Goal: Task Accomplishment & Management: Manage account settings

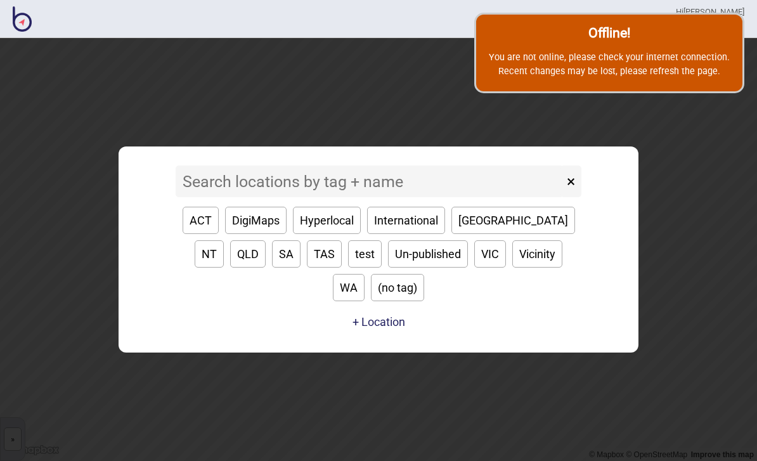
scroll to position [103, 0]
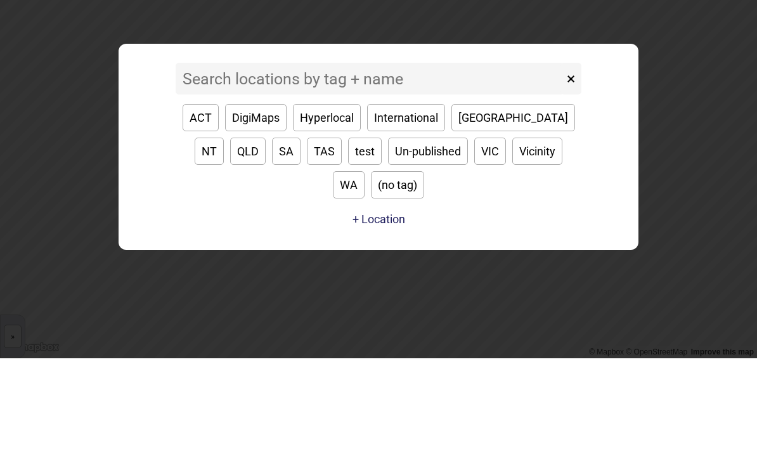
click at [365, 274] on button "WA" at bounding box center [349, 287] width 32 height 27
type input "WA"
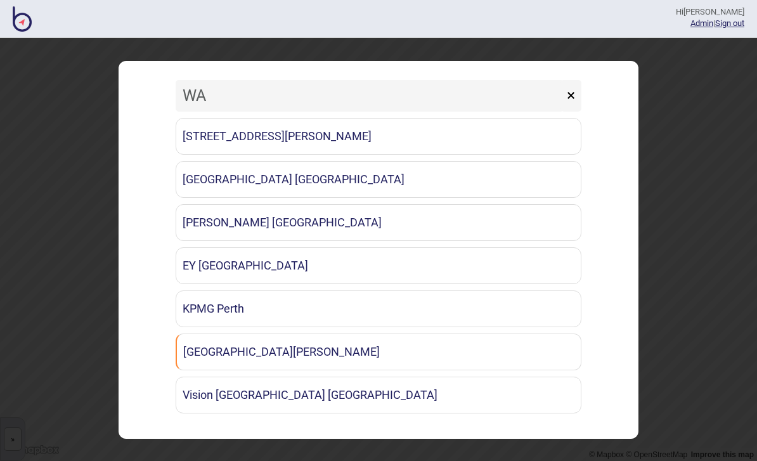
click at [304, 263] on link "EY [GEOGRAPHIC_DATA]" at bounding box center [379, 265] width 406 height 37
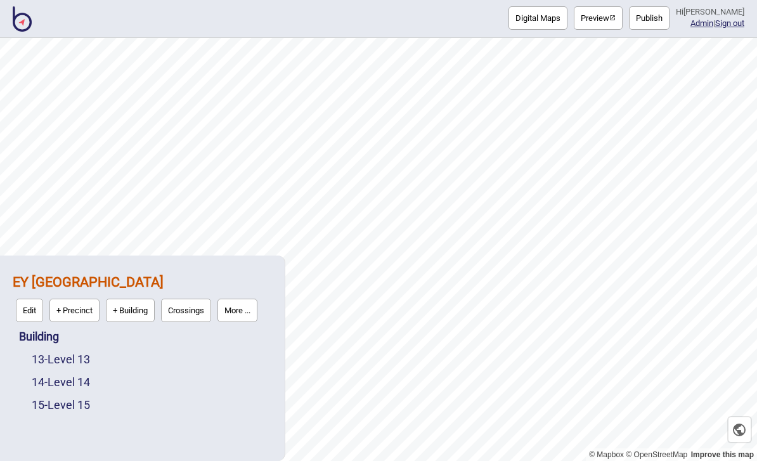
click at [88, 406] on link "15 - Level 15" at bounding box center [61, 404] width 58 height 13
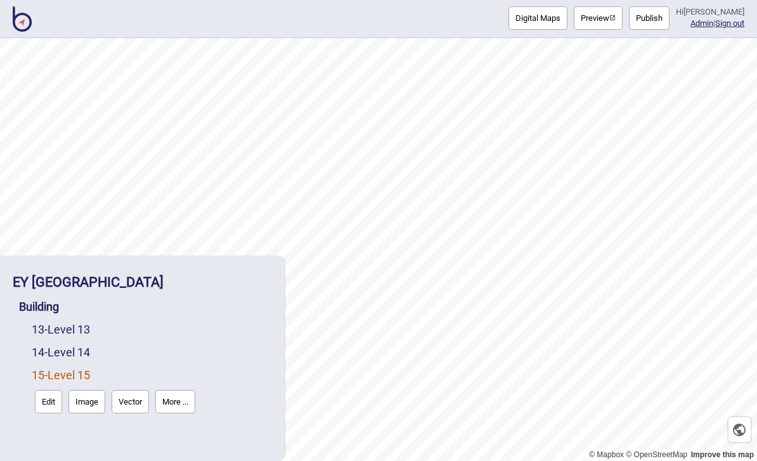
click at [50, 408] on button "Edit" at bounding box center [48, 401] width 27 height 23
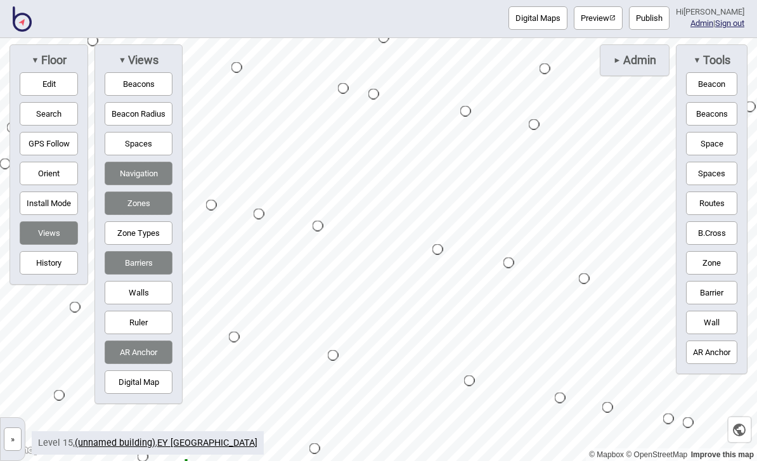
click at [155, 150] on button "Spaces" at bounding box center [139, 143] width 68 height 23
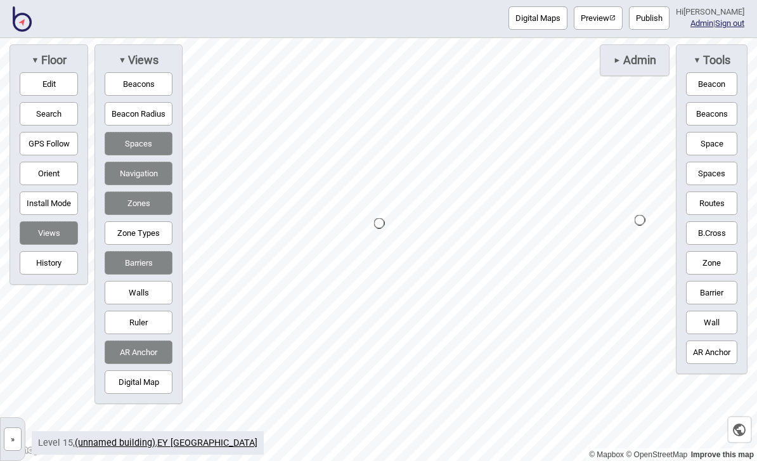
click at [44, 86] on button "Edit" at bounding box center [49, 83] width 58 height 23
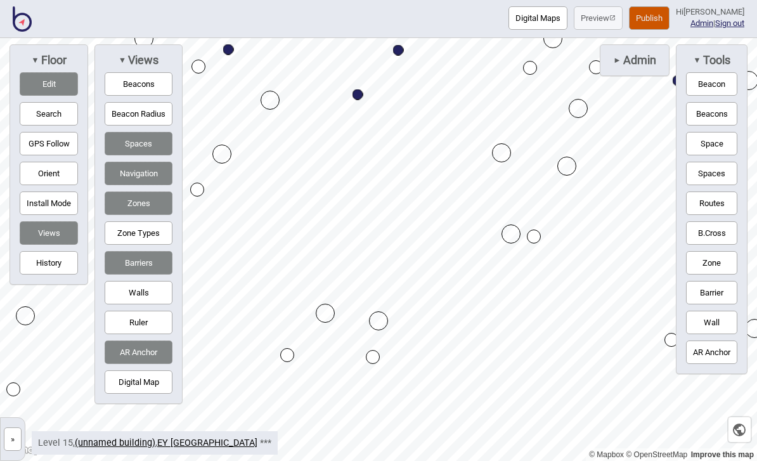
click at [131, 444] on link "(unnamed building)" at bounding box center [115, 442] width 81 height 11
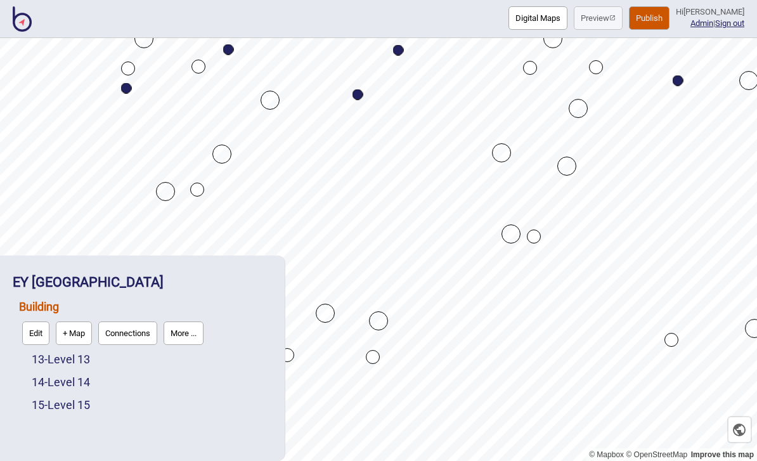
click at [90, 384] on link "14 - Level 14" at bounding box center [61, 381] width 58 height 13
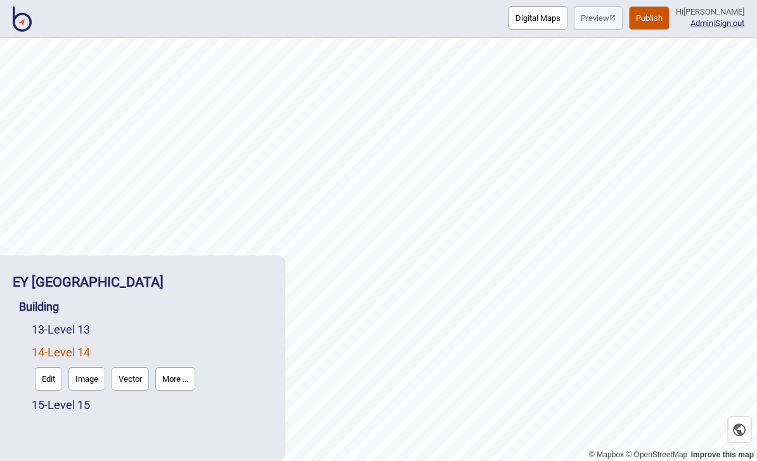
click at [51, 385] on button "Edit" at bounding box center [48, 378] width 27 height 23
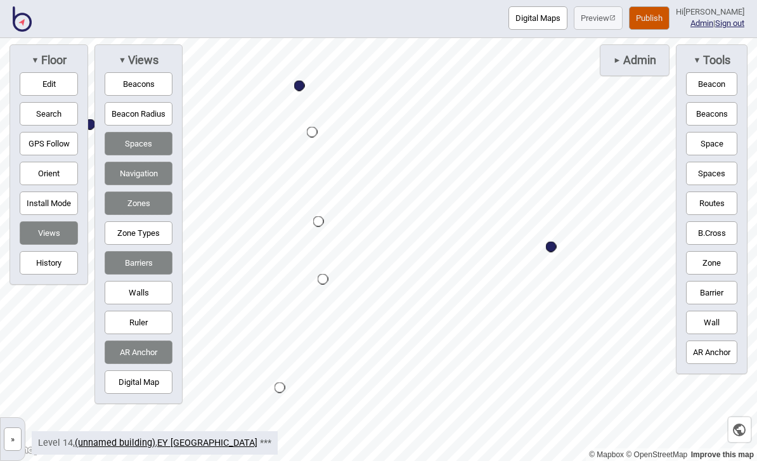
click at [76, 85] on button "Edit" at bounding box center [49, 83] width 58 height 23
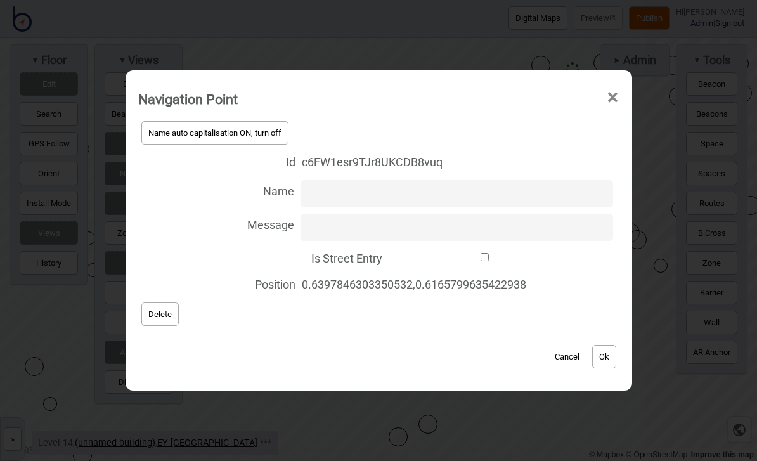
click at [619, 96] on span "×" at bounding box center [612, 98] width 13 height 42
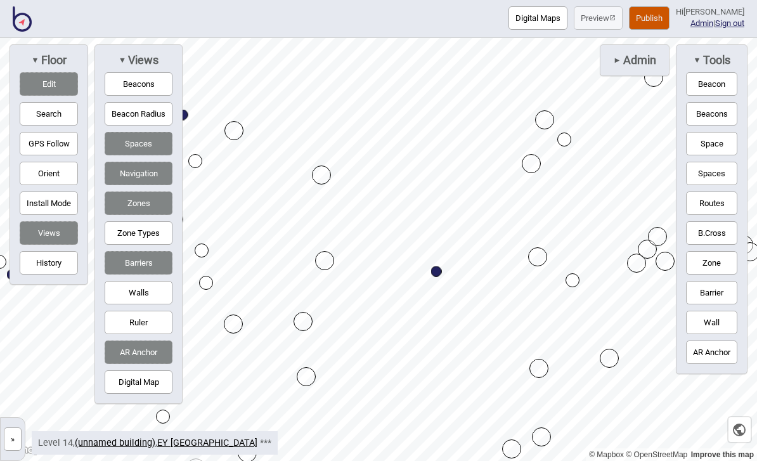
click at [126, 437] on link "(unnamed building)" at bounding box center [115, 442] width 81 height 11
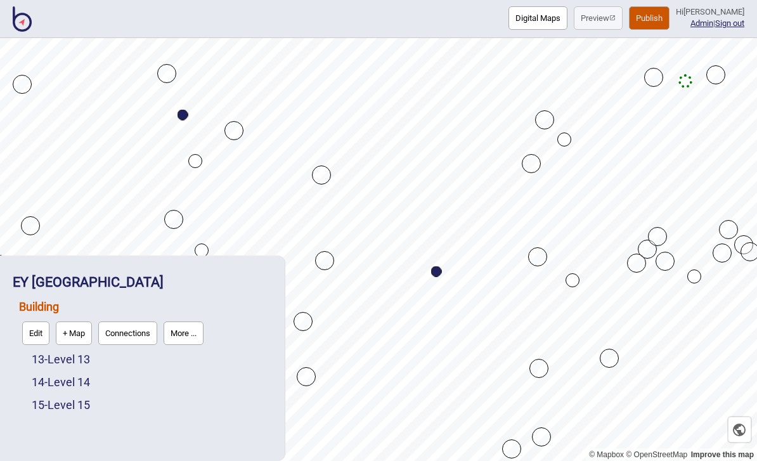
click at [89, 410] on link "15 - Level 15" at bounding box center [61, 404] width 58 height 13
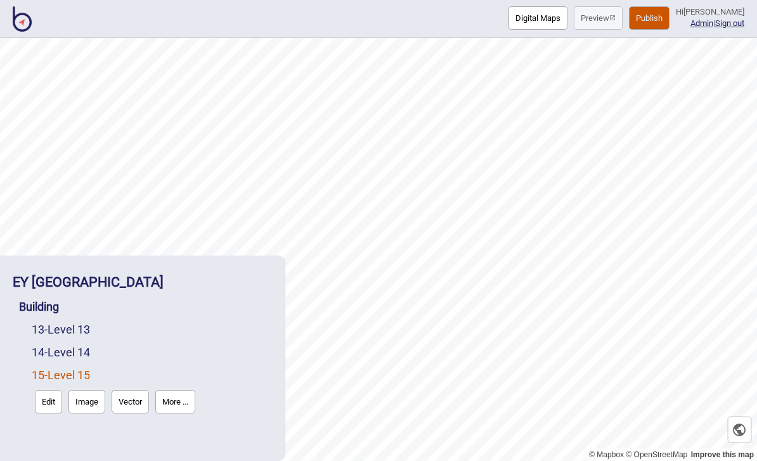
click at [56, 396] on button "Edit" at bounding box center [48, 401] width 27 height 23
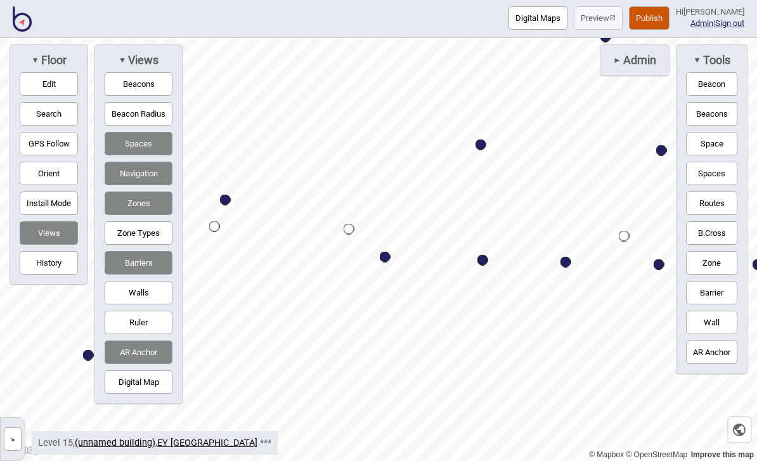
click at [64, 94] on button "Edit" at bounding box center [49, 83] width 58 height 23
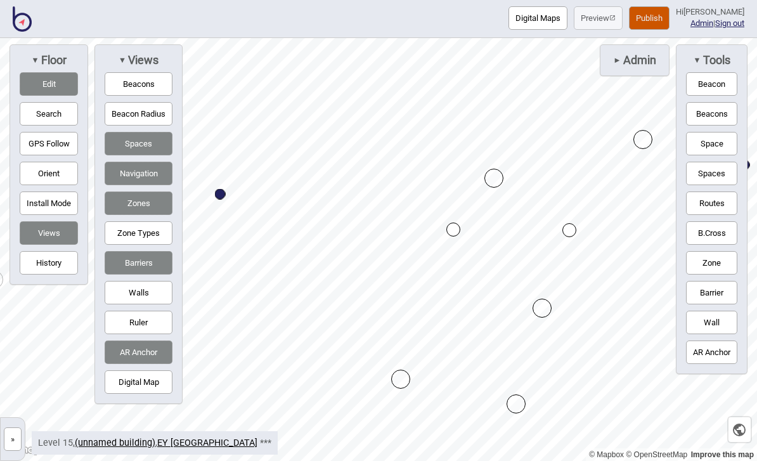
click at [75, 81] on button "Edit" at bounding box center [49, 83] width 58 height 23
click at [69, 91] on button "Edit" at bounding box center [49, 83] width 58 height 23
click at [132, 443] on link "(unnamed building)" at bounding box center [115, 442] width 81 height 11
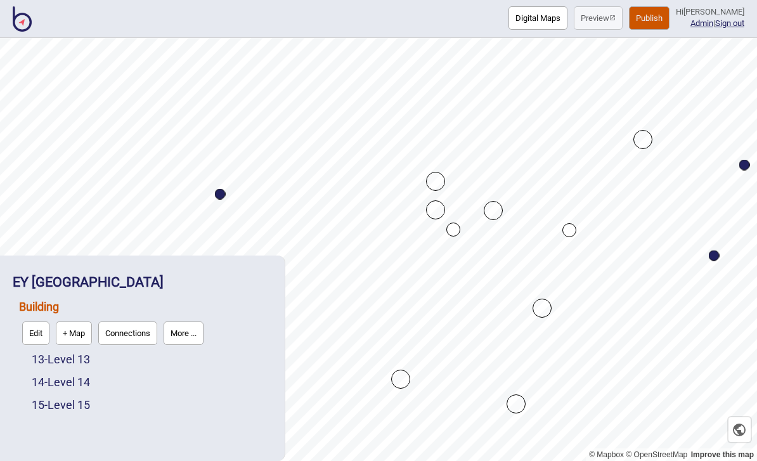
click at [89, 380] on link "14 - Level 14" at bounding box center [61, 381] width 58 height 13
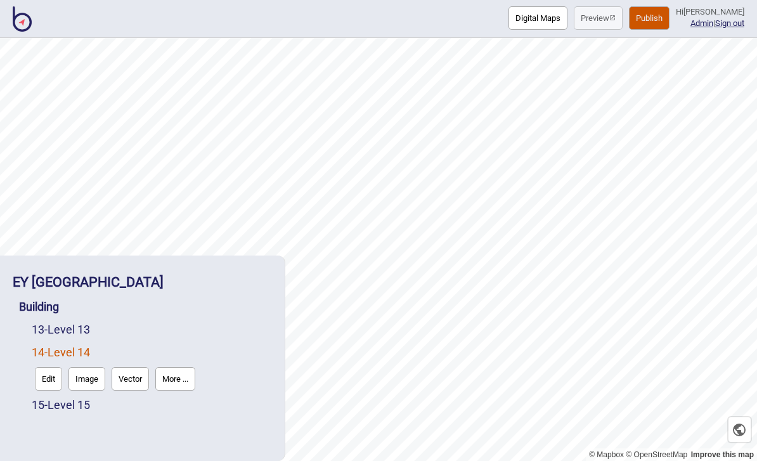
click at [51, 379] on button "Edit" at bounding box center [48, 378] width 27 height 23
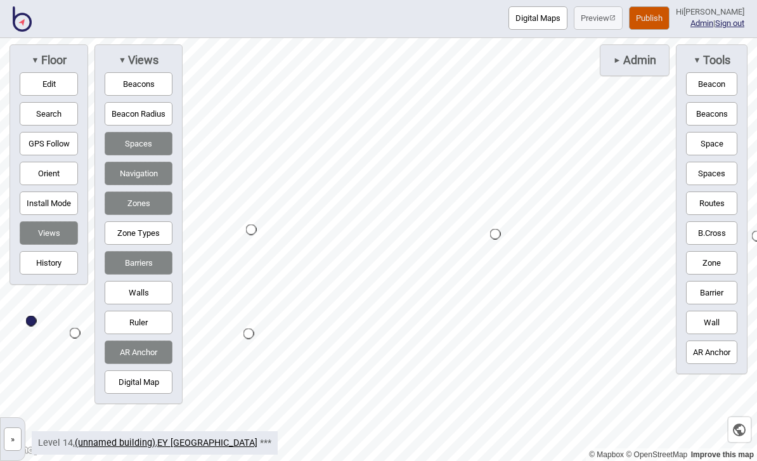
click at [71, 92] on button "Edit" at bounding box center [49, 83] width 58 height 23
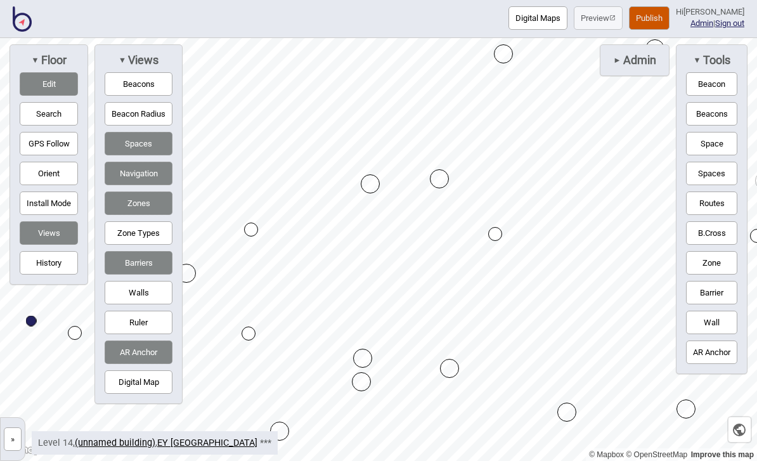
click at [727, 297] on button "Barrier" at bounding box center [711, 292] width 51 height 23
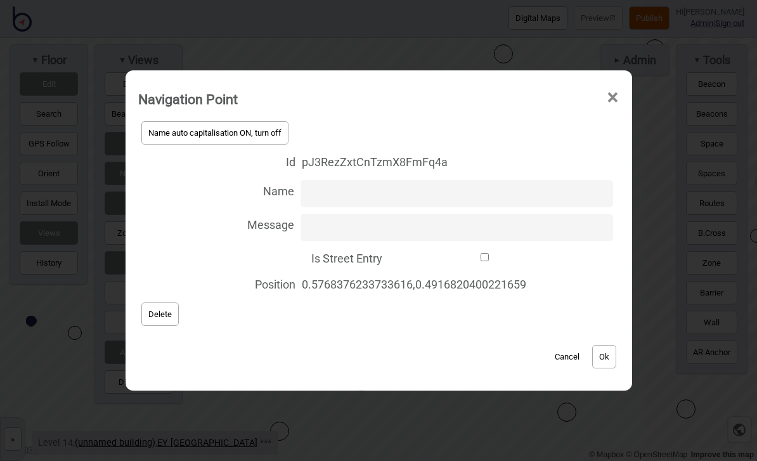
click at [569, 356] on button "Cancel" at bounding box center [566, 356] width 37 height 23
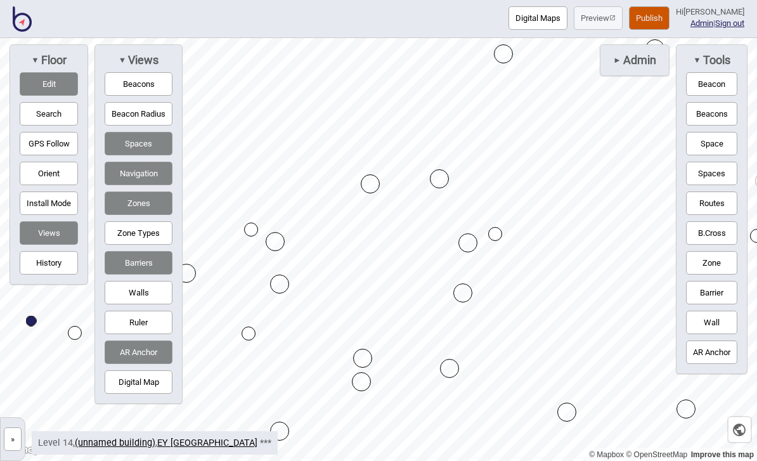
click at [722, 207] on button "Routes" at bounding box center [711, 202] width 51 height 23
click at [717, 209] on button "Routes" at bounding box center [711, 202] width 51 height 23
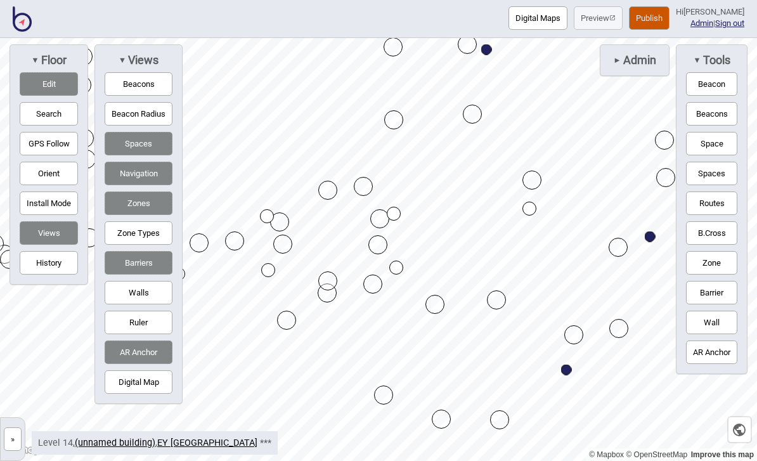
click at [108, 439] on link "(unnamed building)" at bounding box center [115, 442] width 81 height 11
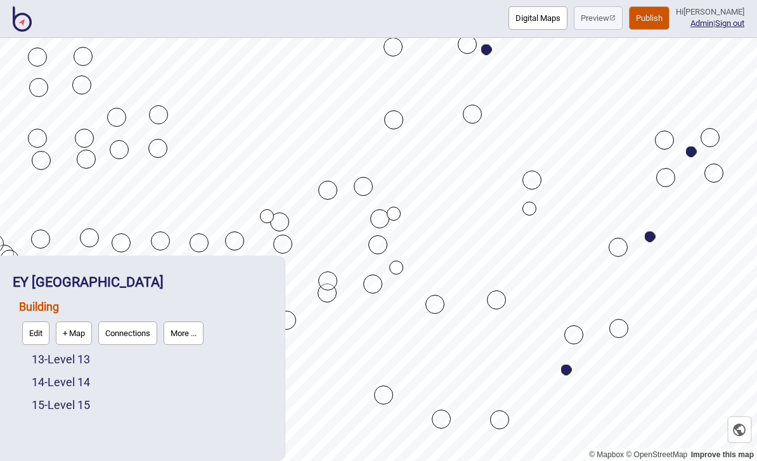
click at [85, 360] on link "13 - Level 13" at bounding box center [61, 359] width 58 height 13
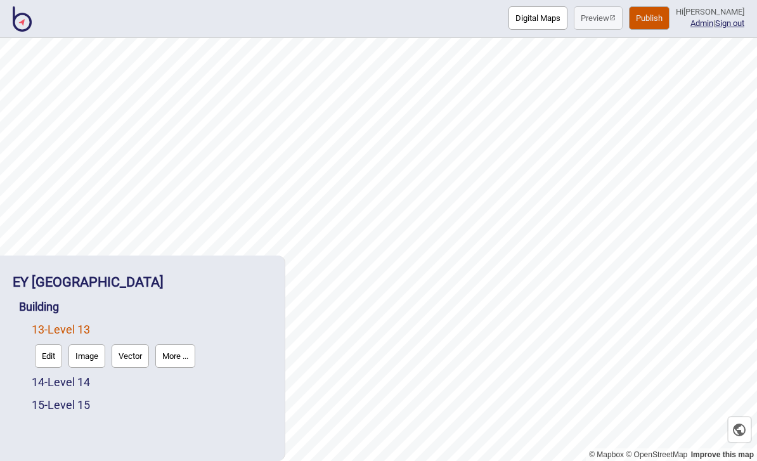
click at [55, 358] on button "Edit" at bounding box center [48, 355] width 27 height 23
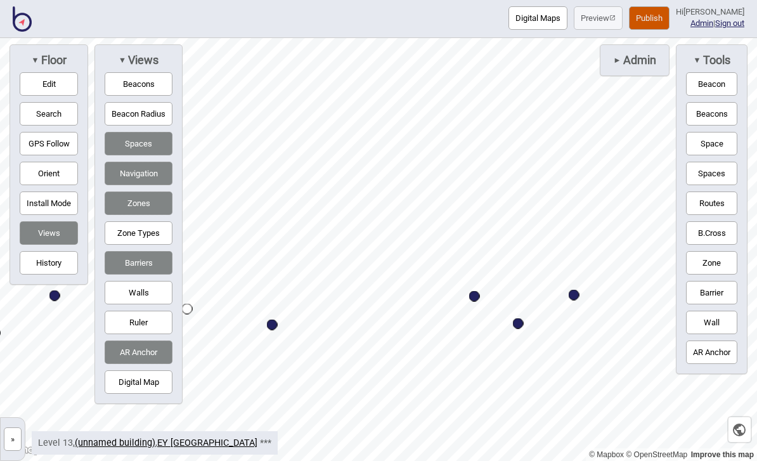
click at [723, 332] on button "Wall" at bounding box center [711, 322] width 51 height 23
click at [126, 441] on link "(unnamed building)" at bounding box center [115, 442] width 81 height 11
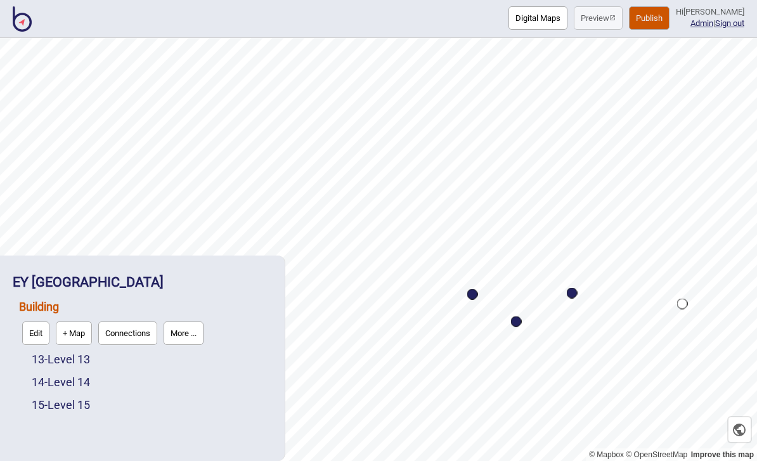
click at [90, 408] on link "15 - Level 15" at bounding box center [61, 404] width 58 height 13
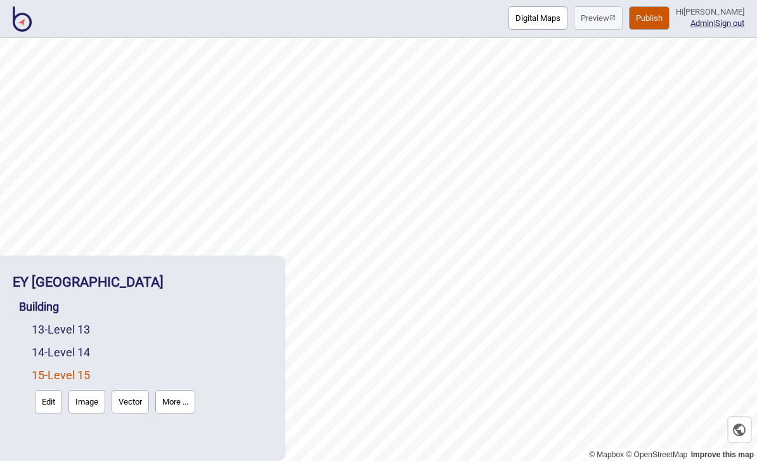
click at [55, 400] on button "Edit" at bounding box center [48, 401] width 27 height 23
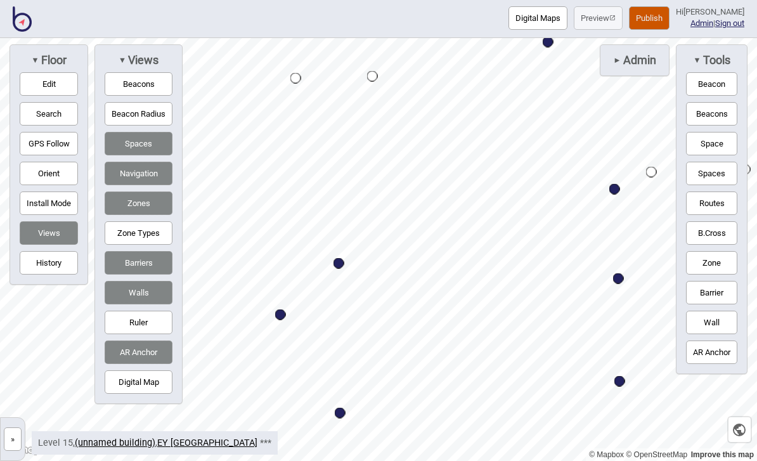
click at [68, 96] on button "Edit" at bounding box center [49, 83] width 58 height 23
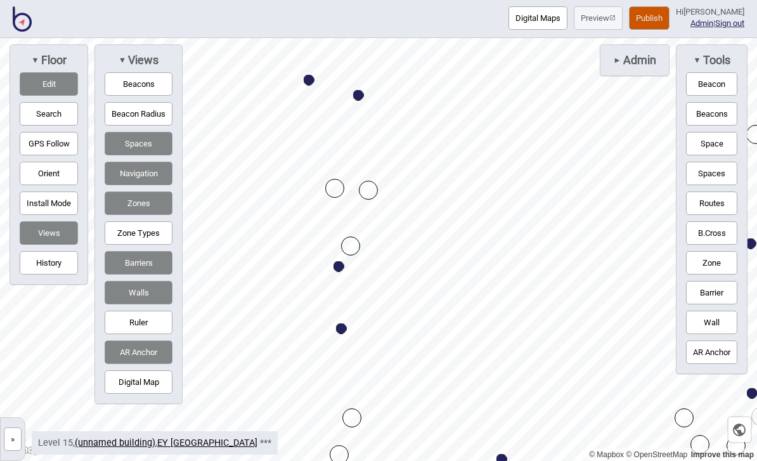
click at [127, 439] on link "(unnamed building)" at bounding box center [115, 442] width 81 height 11
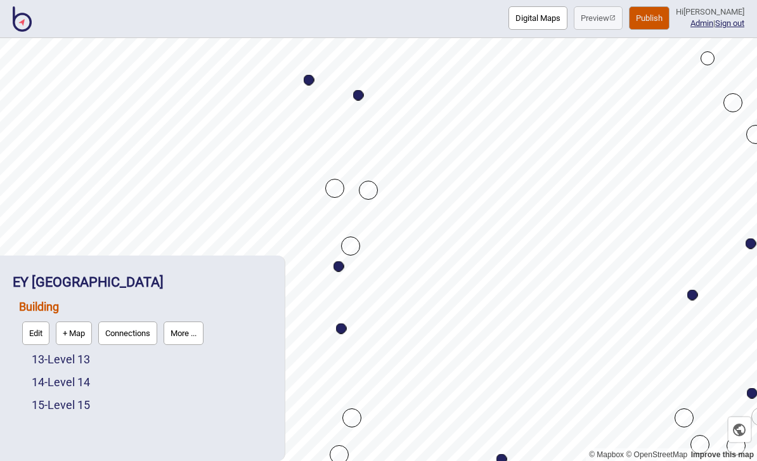
click at [90, 379] on link "14 - Level 14" at bounding box center [61, 381] width 58 height 13
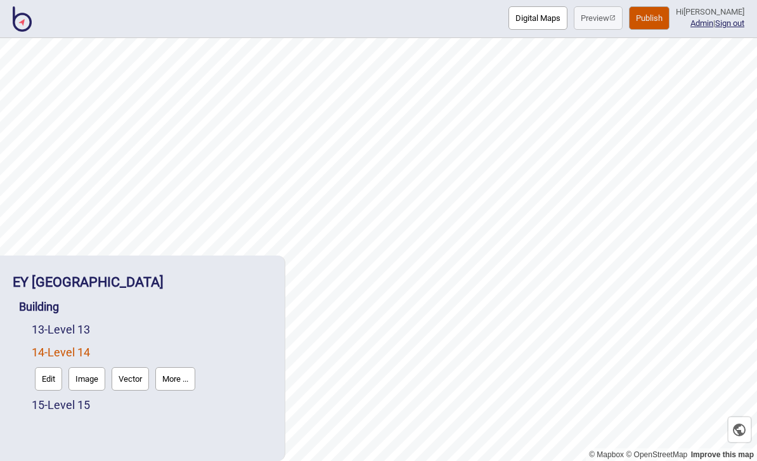
click at [59, 379] on button "Edit" at bounding box center [48, 378] width 27 height 23
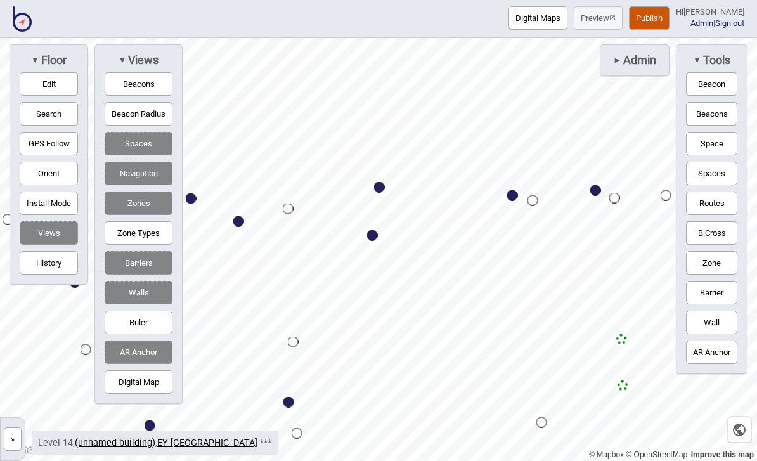
click at [74, 96] on button "Edit" at bounding box center [49, 83] width 58 height 23
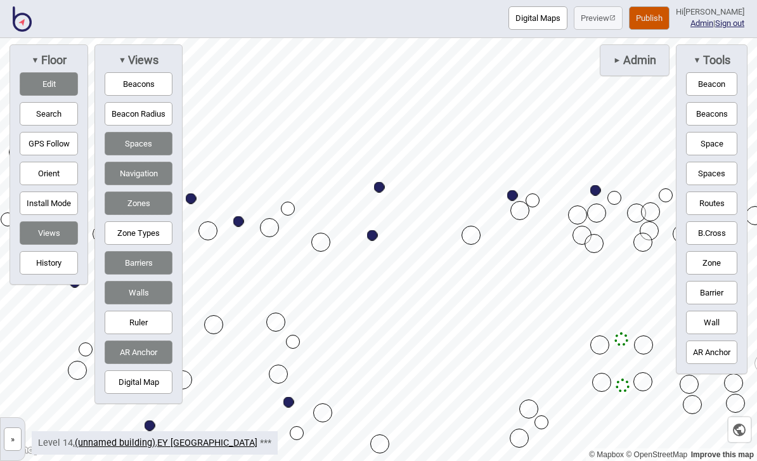
click at [50, 96] on button "Edit" at bounding box center [49, 83] width 58 height 23
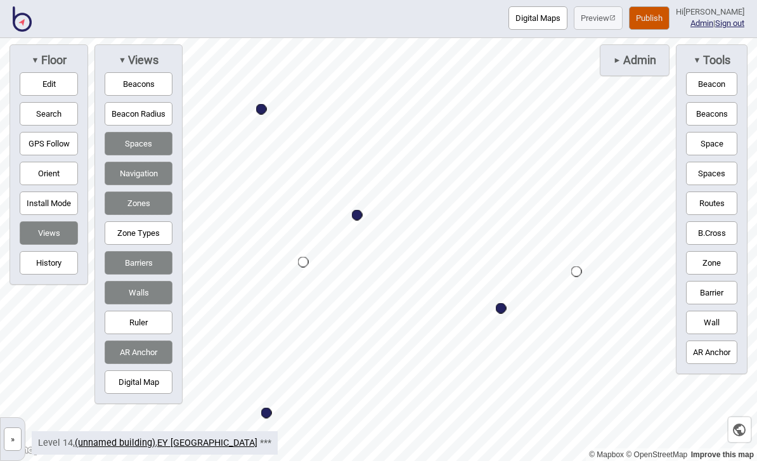
click at [67, 94] on button "Edit" at bounding box center [49, 83] width 58 height 23
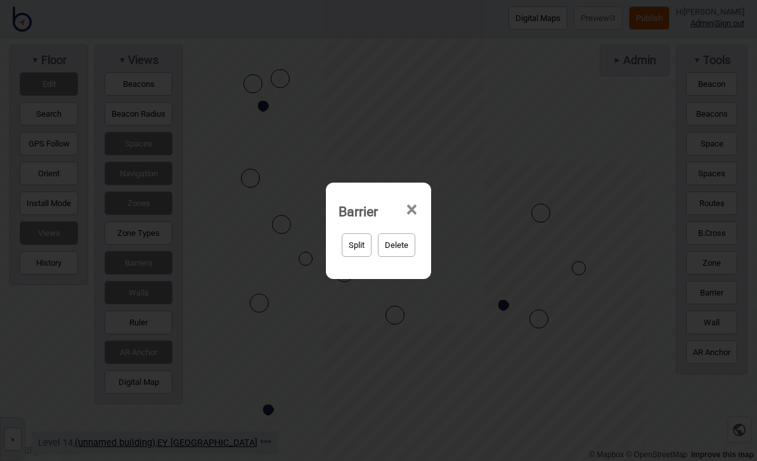
click at [418, 196] on span "×" at bounding box center [411, 210] width 13 height 42
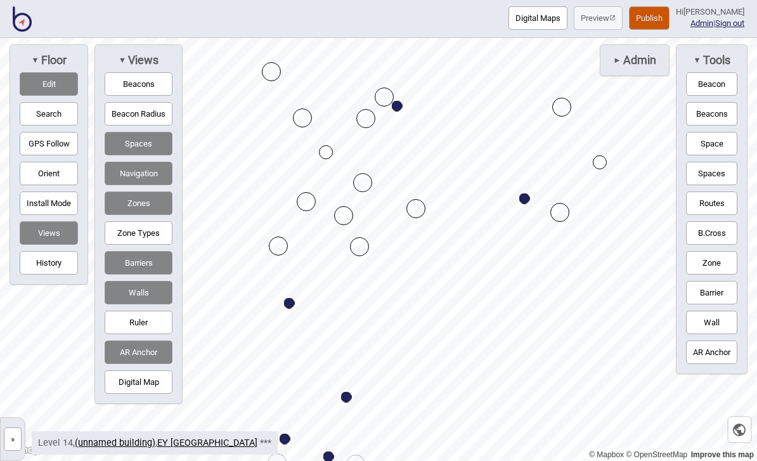
click at [75, 83] on button "Edit" at bounding box center [49, 83] width 58 height 23
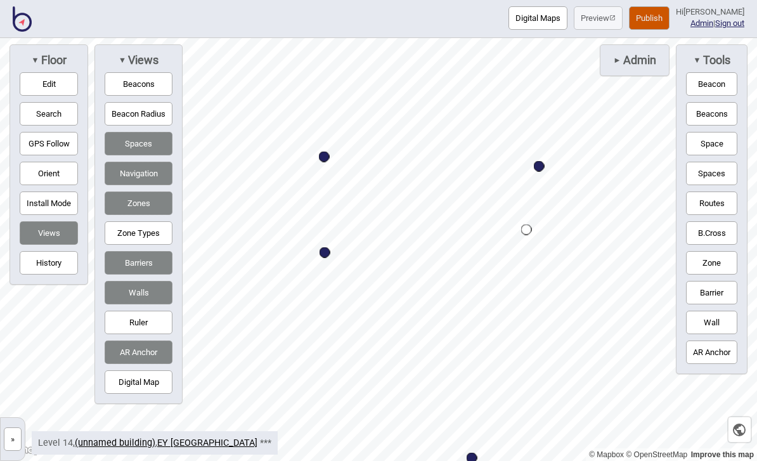
click at [65, 91] on button "Edit" at bounding box center [49, 83] width 58 height 23
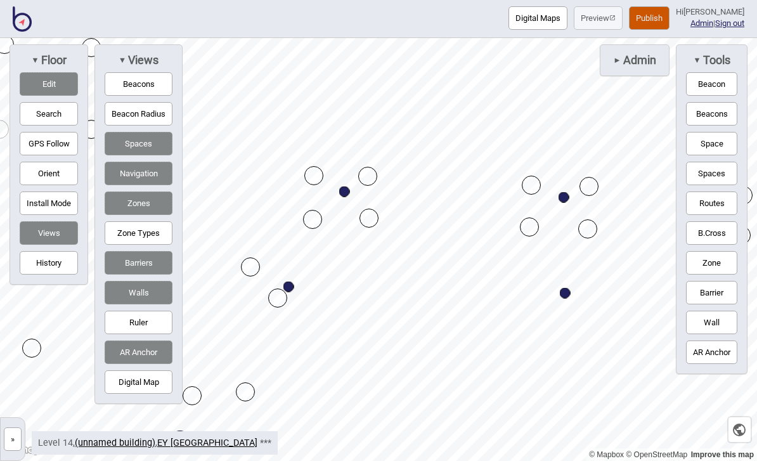
click at [63, 114] on button "Search" at bounding box center [49, 113] width 58 height 23
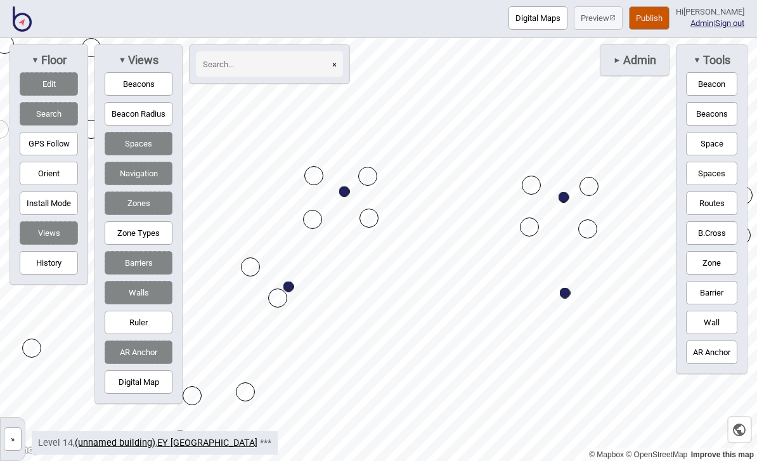
click at [50, 117] on button "Search" at bounding box center [49, 113] width 58 height 23
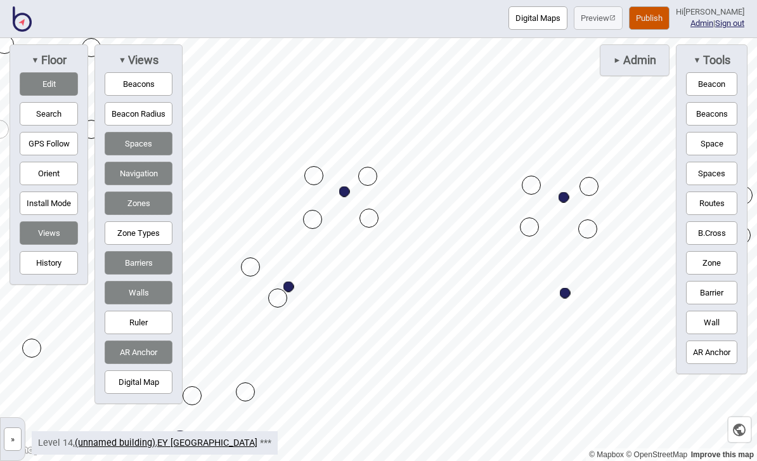
click at [63, 89] on button "Edit" at bounding box center [49, 83] width 58 height 23
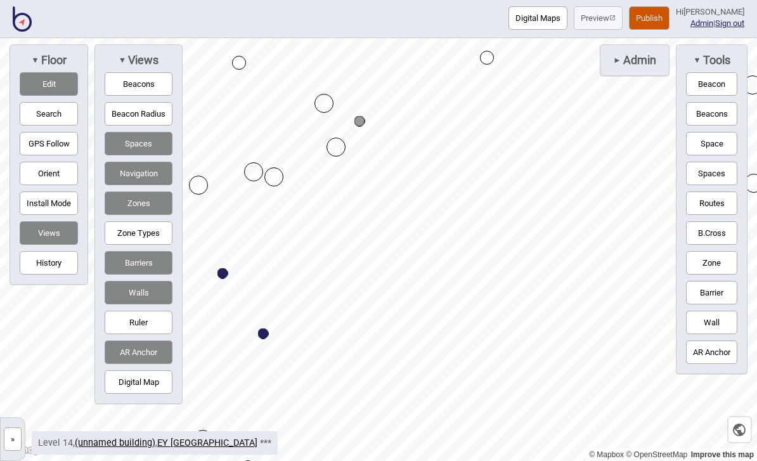
click at [78, 88] on button "Edit" at bounding box center [49, 83] width 58 height 23
click at [124, 446] on link "(unnamed building)" at bounding box center [115, 442] width 81 height 11
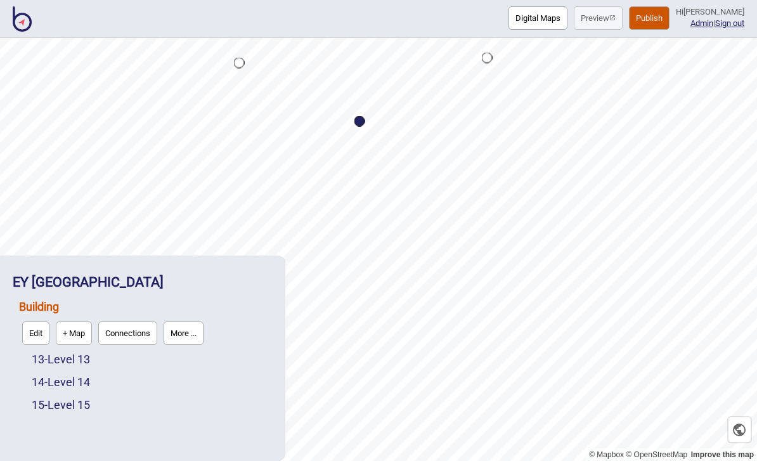
click at [86, 359] on link "13 - Level 13" at bounding box center [61, 359] width 58 height 13
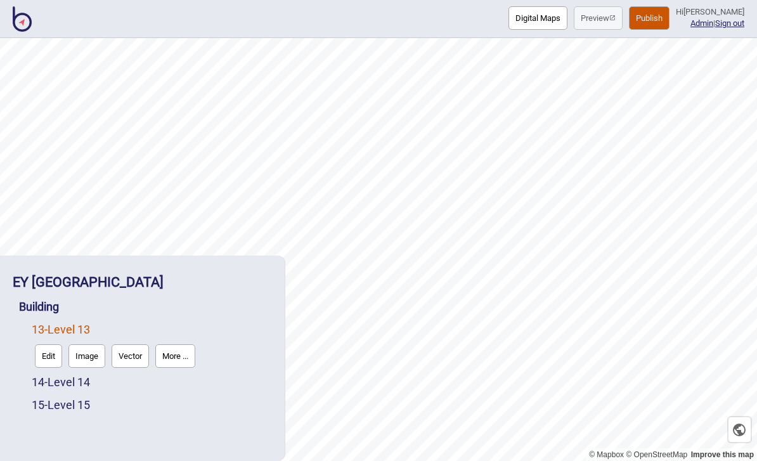
click at [57, 362] on button "Edit" at bounding box center [48, 355] width 27 height 23
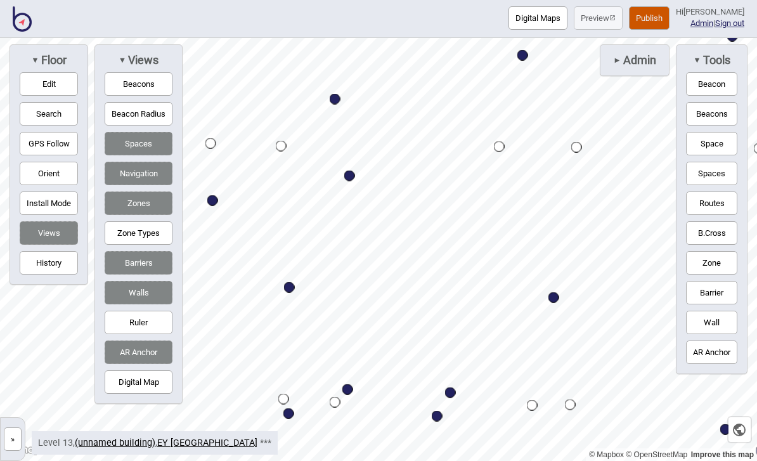
click at [75, 89] on button "Edit" at bounding box center [49, 83] width 58 height 23
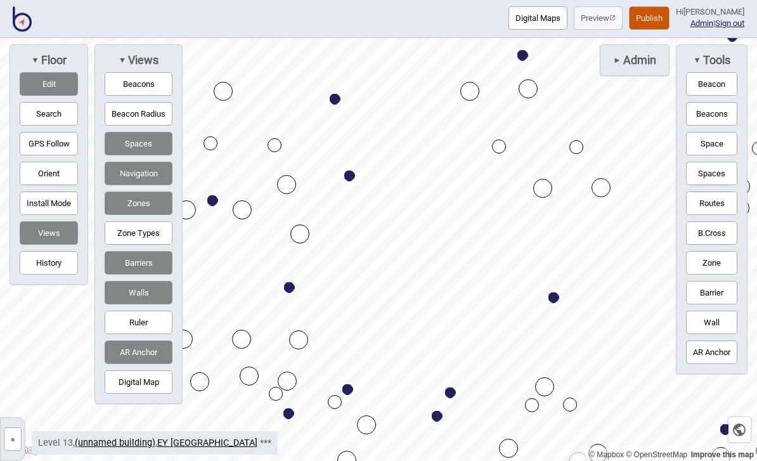
click at [661, 10] on button "Publish" at bounding box center [649, 17] width 41 height 23
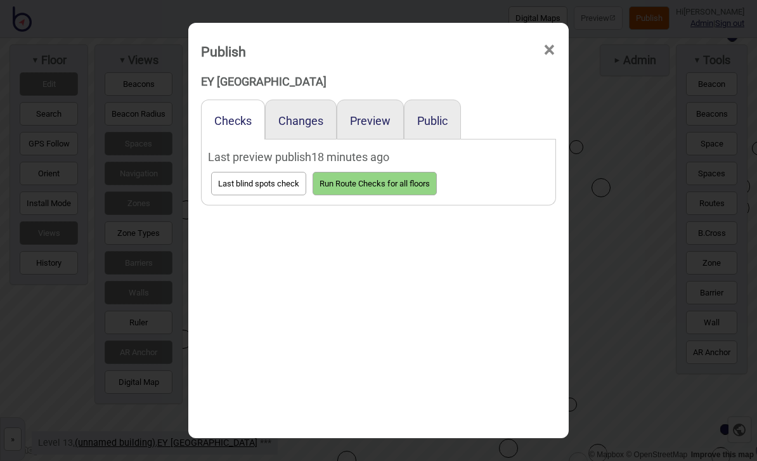
click at [376, 114] on button "Preview" at bounding box center [370, 120] width 41 height 13
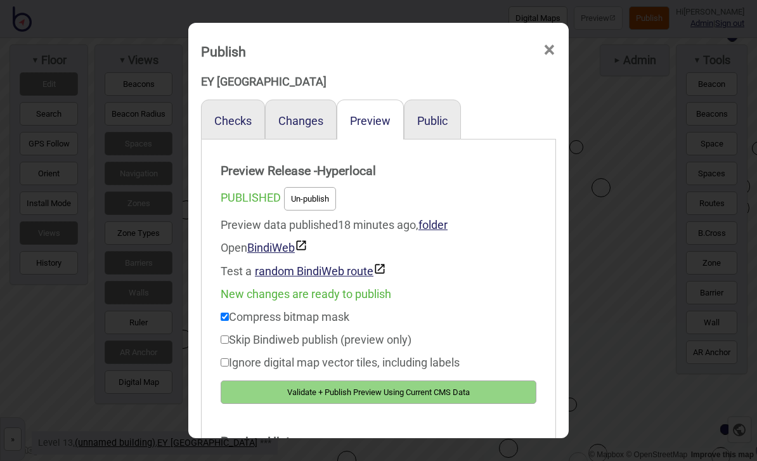
click at [440, 388] on button "Validate + Publish Preview Using Current CMS Data" at bounding box center [379, 391] width 316 height 23
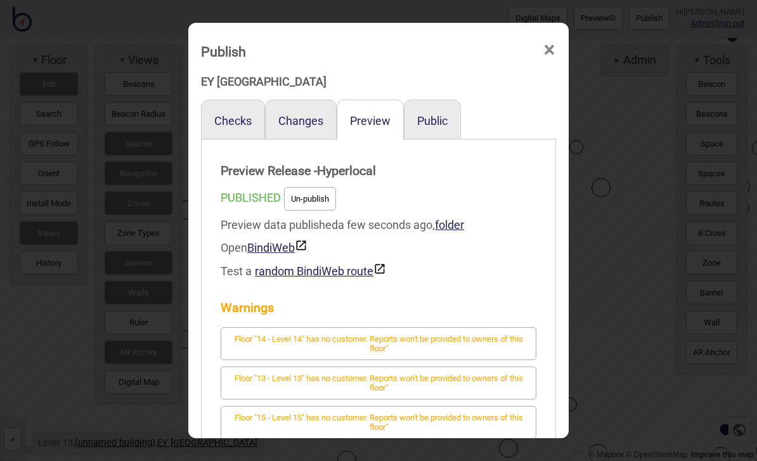
click at [552, 44] on span "×" at bounding box center [549, 50] width 13 height 42
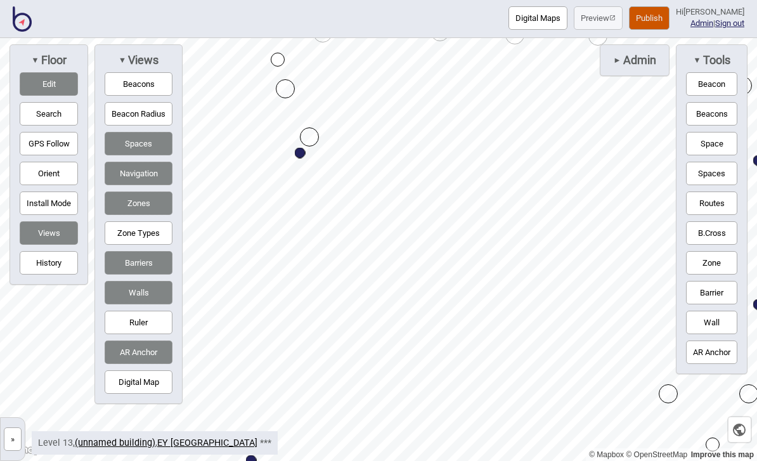
click at [129, 439] on link "(unnamed building)" at bounding box center [115, 442] width 81 height 11
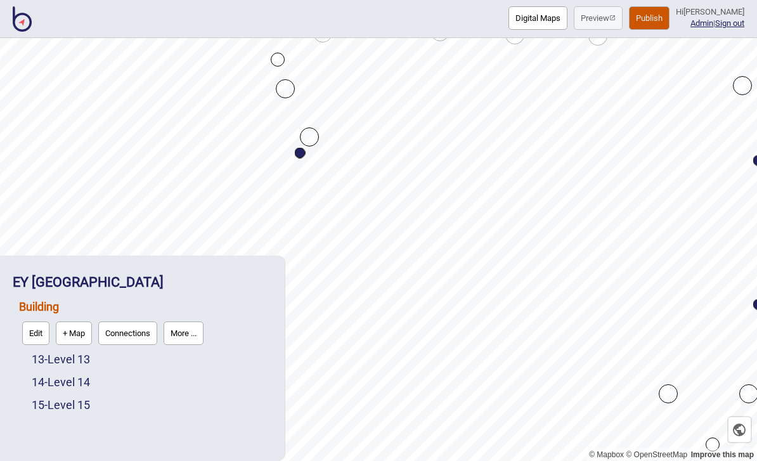
click at [85, 384] on link "14 - Level 14" at bounding box center [61, 381] width 58 height 13
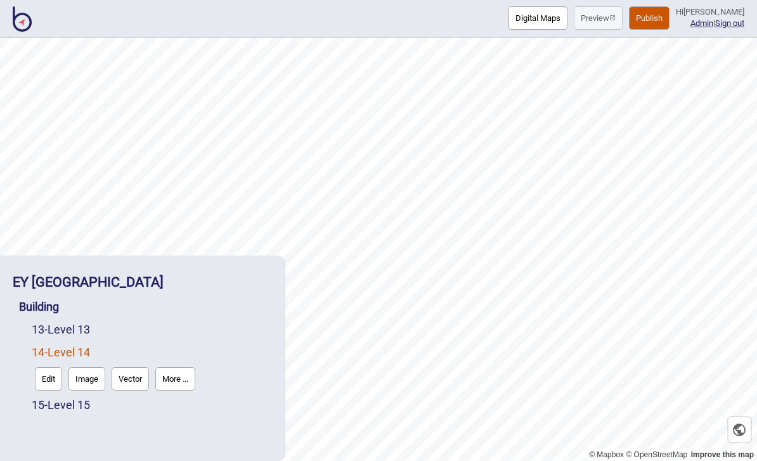
click at [55, 377] on button "Edit" at bounding box center [48, 378] width 27 height 23
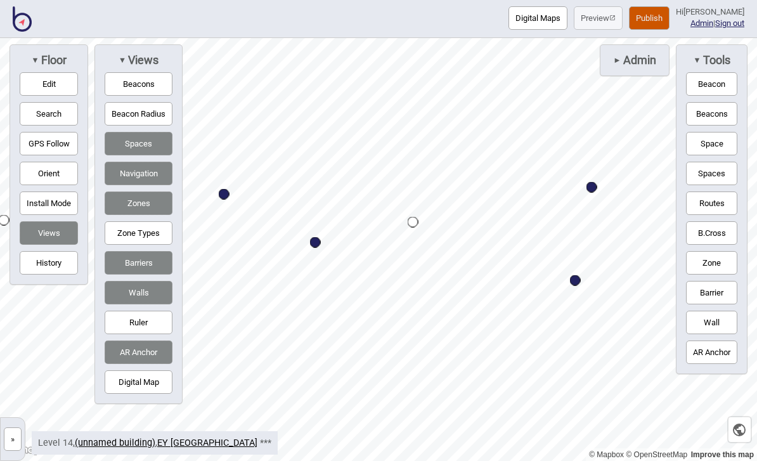
click at [77, 79] on button "Edit" at bounding box center [49, 83] width 58 height 23
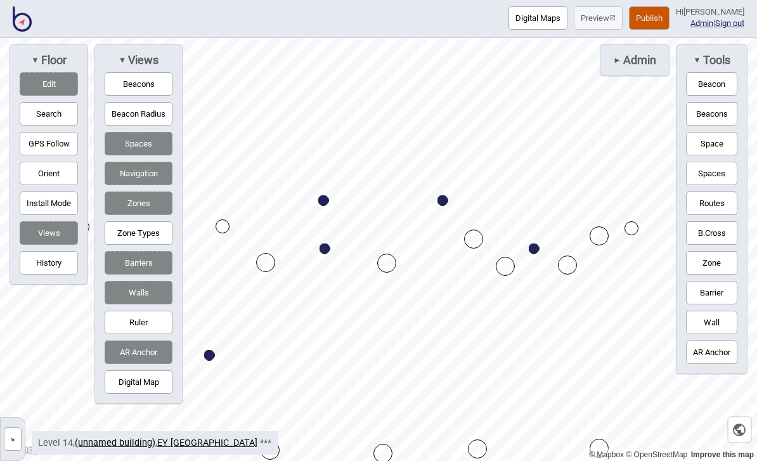
click at [126, 448] on link "(unnamed building)" at bounding box center [115, 442] width 81 height 11
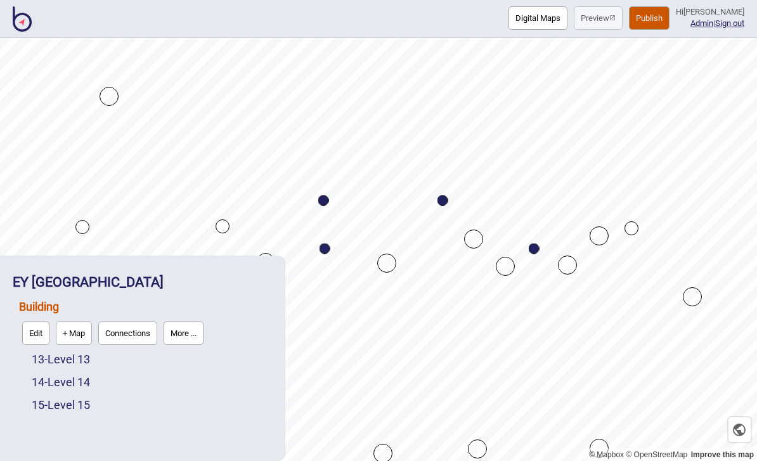
click at [81, 411] on link "15 - Level 15" at bounding box center [61, 404] width 58 height 13
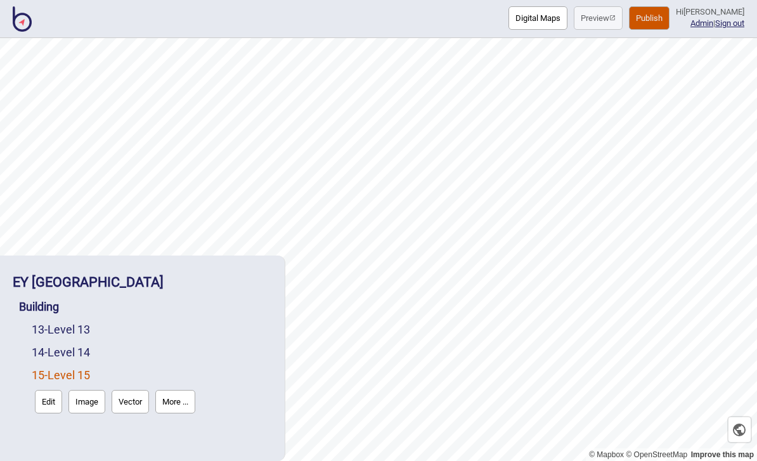
click at [53, 405] on button "Edit" at bounding box center [48, 401] width 27 height 23
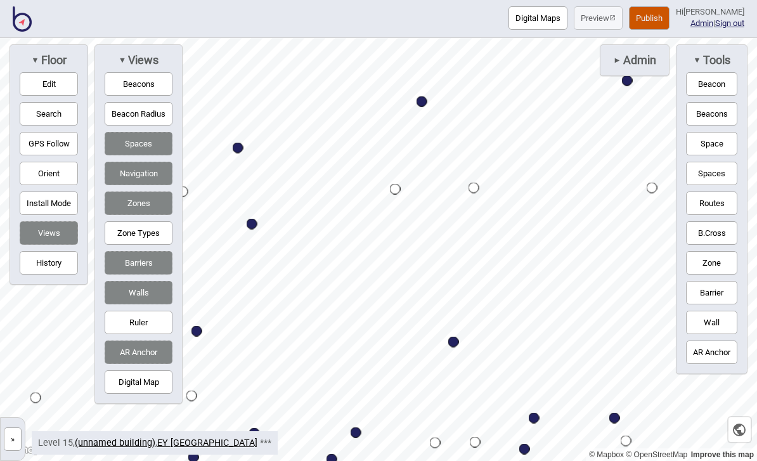
click at [68, 92] on button "Edit" at bounding box center [49, 83] width 58 height 23
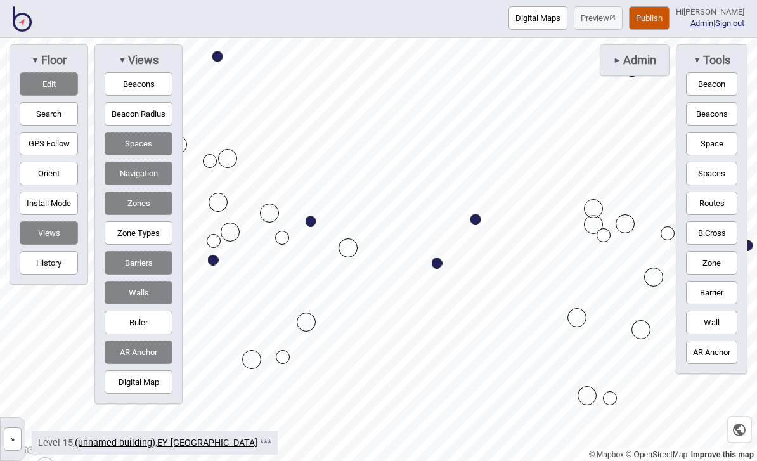
click at [661, 20] on button "Publish" at bounding box center [649, 17] width 41 height 23
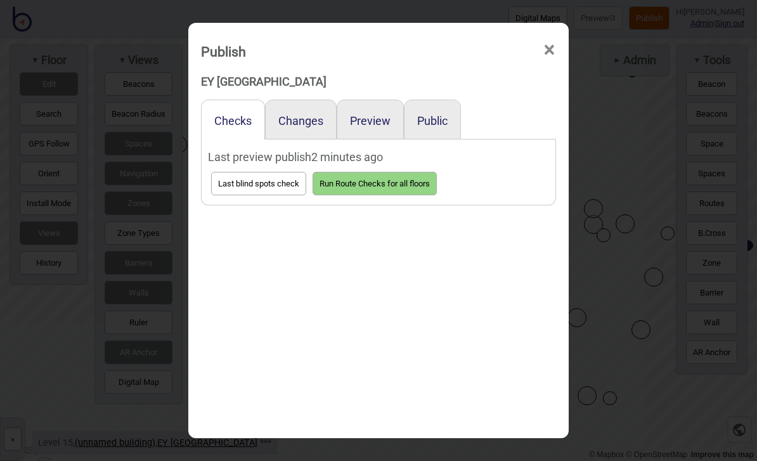
click at [385, 114] on button "Preview" at bounding box center [370, 120] width 41 height 13
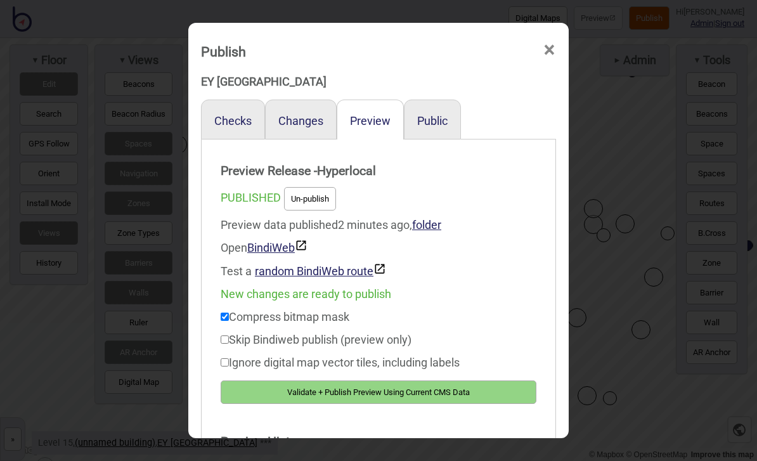
click at [470, 386] on button "Validate + Publish Preview Using Current CMS Data" at bounding box center [379, 391] width 316 height 23
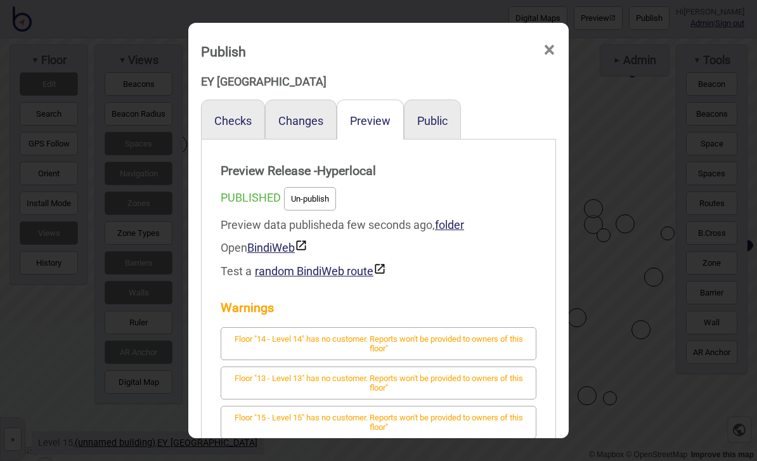
click at [546, 32] on span "×" at bounding box center [549, 50] width 13 height 42
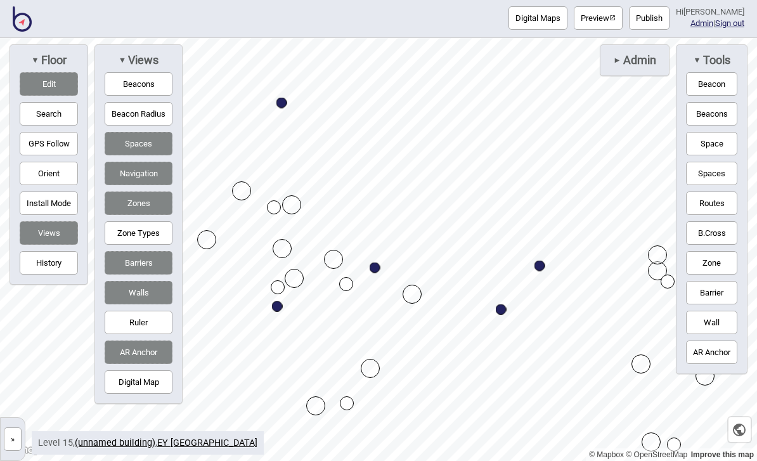
click at [50, 93] on button "Edit" at bounding box center [49, 83] width 58 height 23
